Goal: Information Seeking & Learning: Learn about a topic

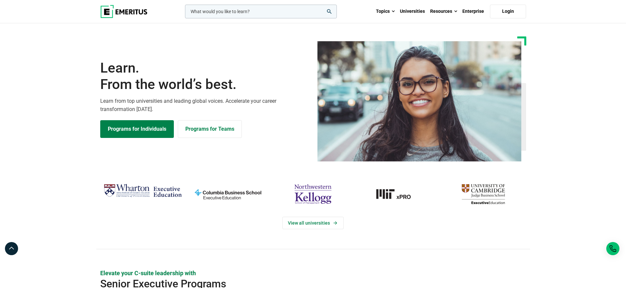
click at [132, 84] on span "From the world’s best." at bounding box center [204, 84] width 209 height 16
click at [412, 14] on link "Universities" at bounding box center [412, 11] width 30 height 23
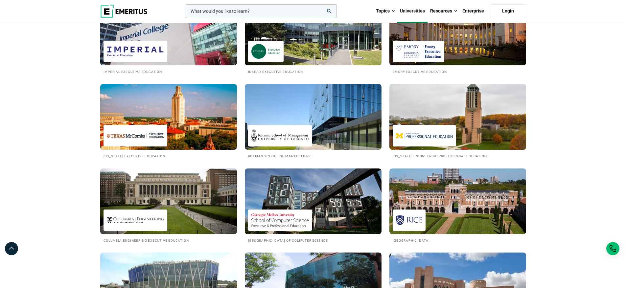
scroll to position [363, 0]
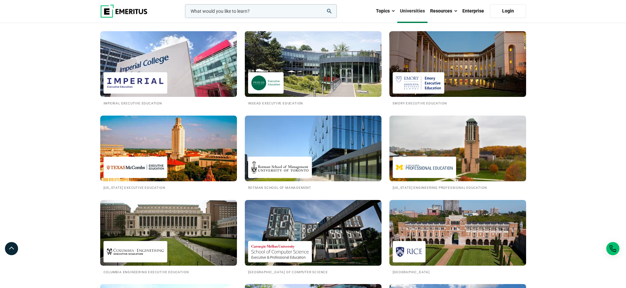
click at [286, 103] on h2 "INSEAD Executive Education" at bounding box center [313, 103] width 130 height 6
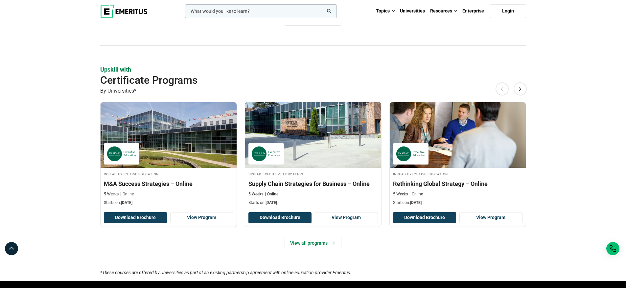
scroll to position [204, 0]
